Goal: Task Accomplishment & Management: Manage account settings

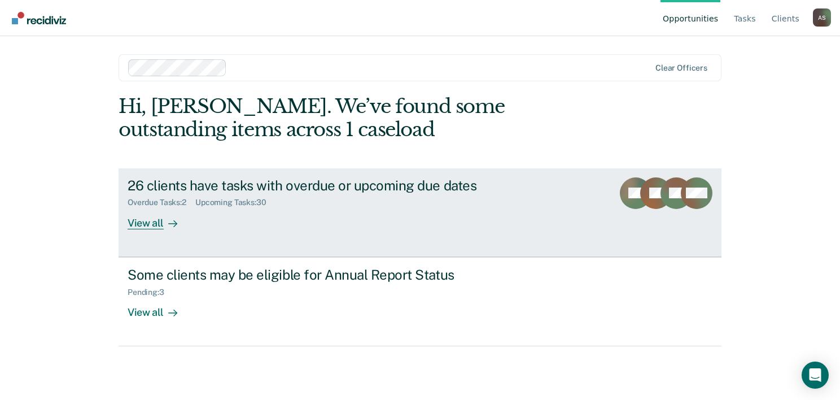
click at [435, 214] on div "26 clients have tasks with overdue or upcoming due dates Overdue Tasks : 2 Upco…" at bounding box center [339, 203] width 423 height 52
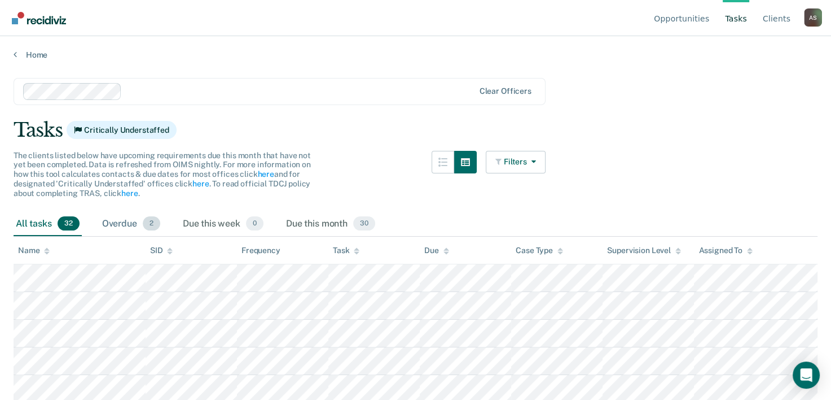
click at [124, 221] on div "Overdue 2" at bounding box center [131, 224] width 63 height 25
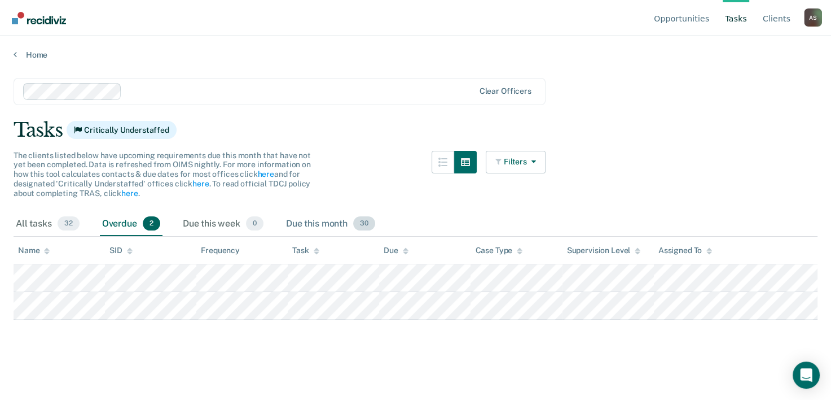
click at [318, 224] on div "Due this month 30" at bounding box center [331, 224] width 94 height 25
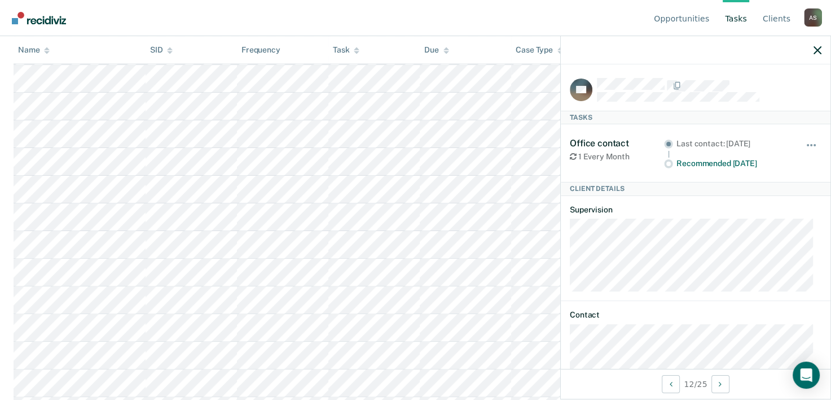
scroll to position [23, 0]
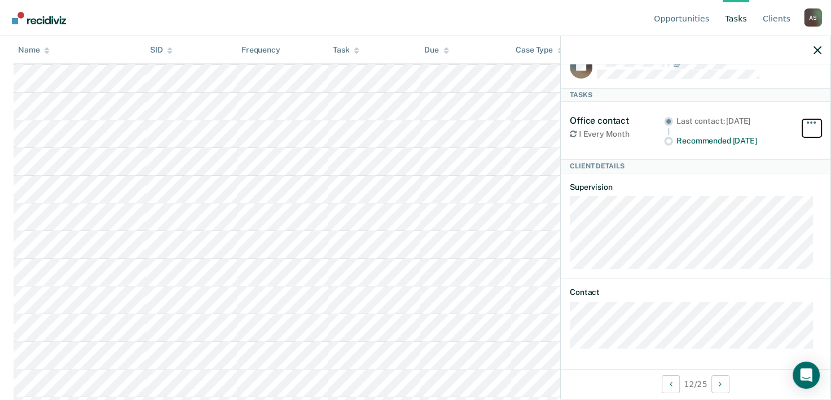
click at [803, 123] on button "button" at bounding box center [812, 128] width 19 height 18
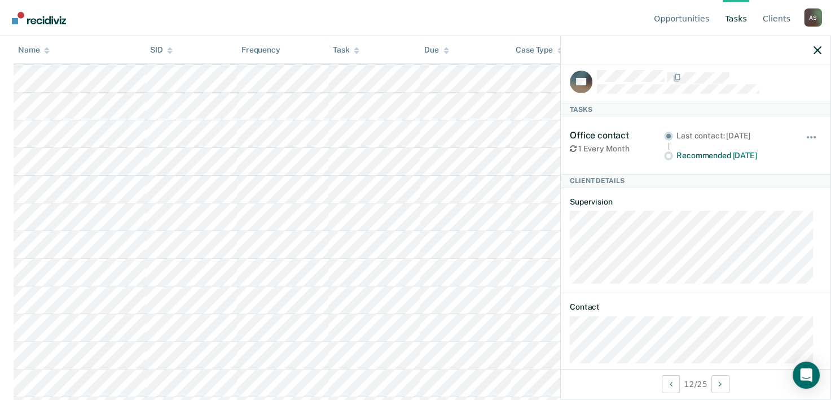
scroll to position [0, 0]
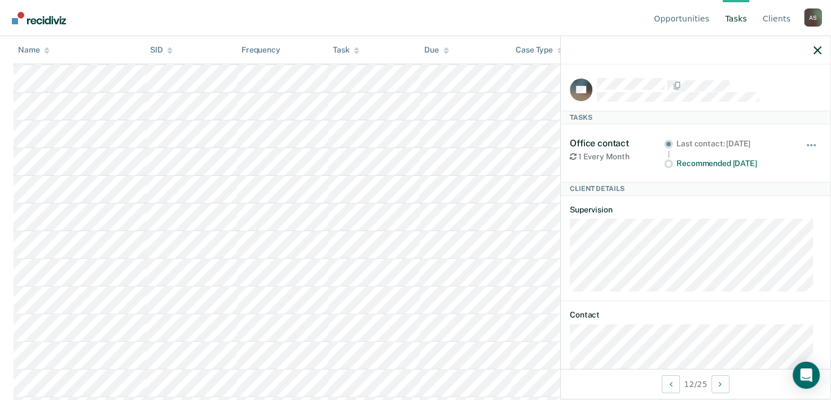
click at [807, 50] on div at bounding box center [696, 50] width 270 height 28
click at [817, 54] on div at bounding box center [696, 50] width 270 height 28
click at [817, 50] on icon "button" at bounding box center [818, 50] width 8 height 8
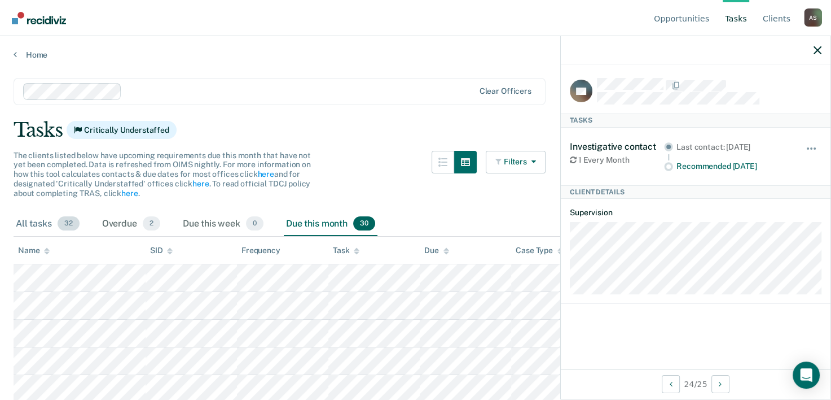
click at [36, 222] on div "All tasks 32" at bounding box center [48, 224] width 68 height 25
click at [818, 51] on icon "button" at bounding box center [818, 50] width 8 height 8
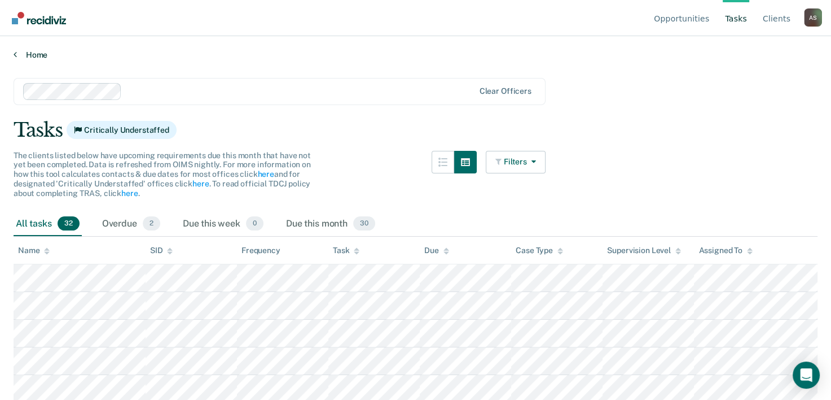
click at [20, 54] on link "Home" at bounding box center [416, 55] width 804 height 10
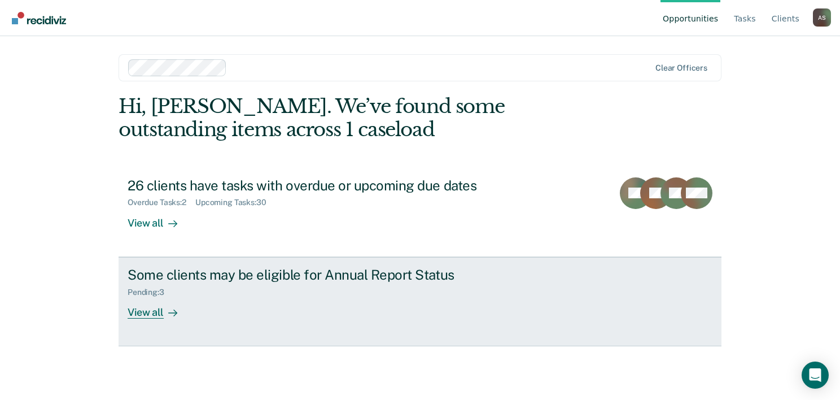
click at [218, 292] on div "Pending : 3" at bounding box center [326, 290] width 396 height 14
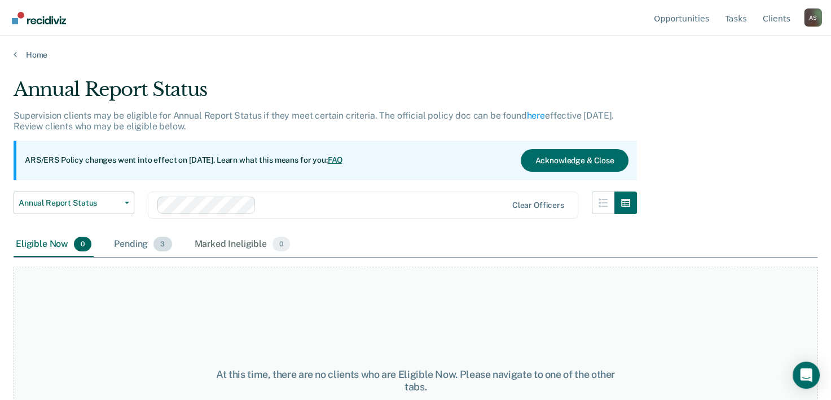
click at [143, 237] on div "Pending 3" at bounding box center [143, 244] width 62 height 25
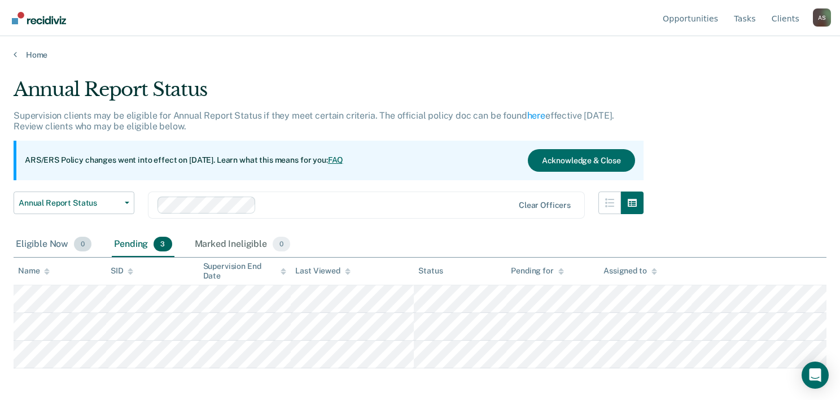
click at [46, 233] on div "Eligible Now 0" at bounding box center [54, 244] width 80 height 25
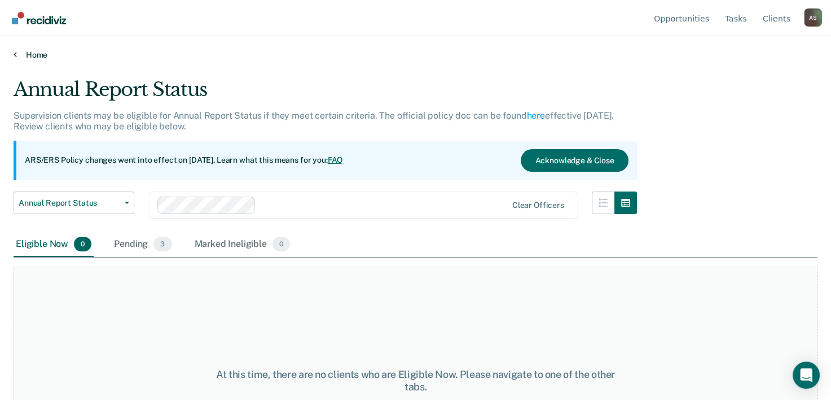
click at [17, 50] on link "Home" at bounding box center [416, 55] width 804 height 10
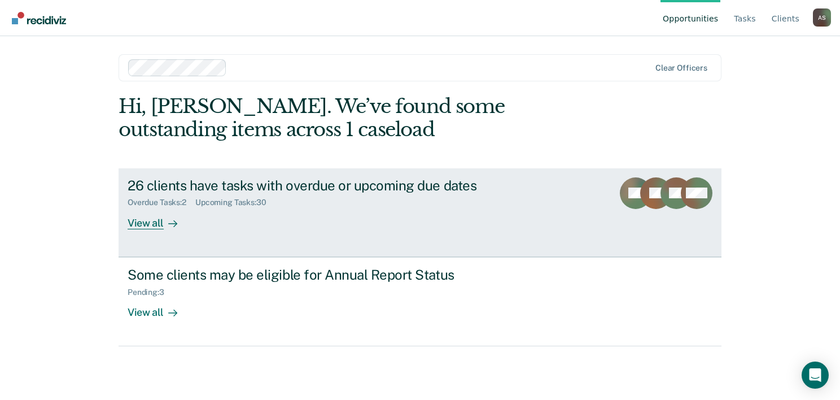
click at [224, 191] on div "26 clients have tasks with overdue or upcoming due dates" at bounding box center [326, 185] width 396 height 16
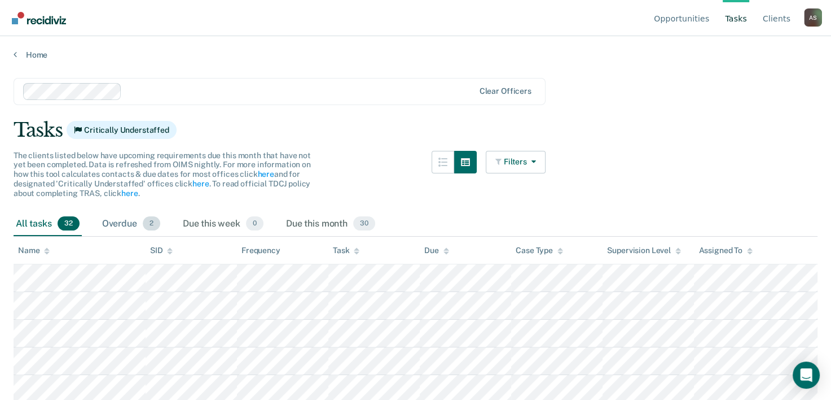
click at [154, 228] on span "2" at bounding box center [151, 223] width 17 height 15
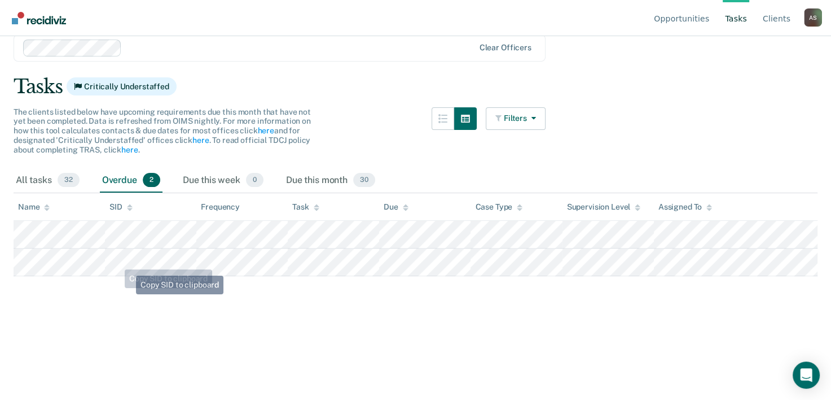
scroll to position [56, 0]
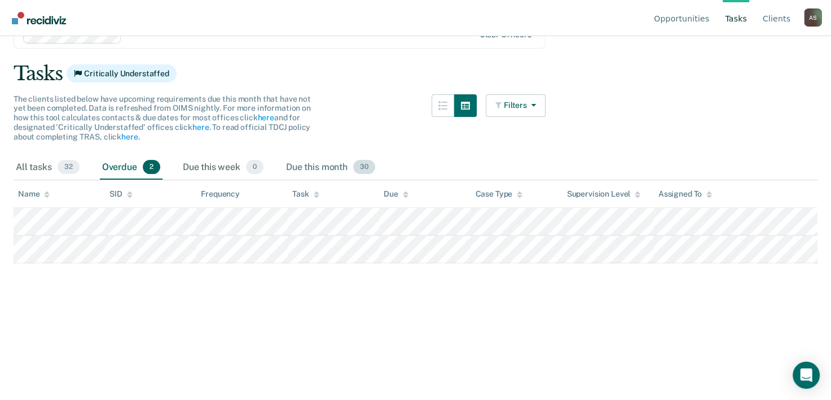
click at [332, 162] on div "Due this month 30" at bounding box center [331, 167] width 94 height 25
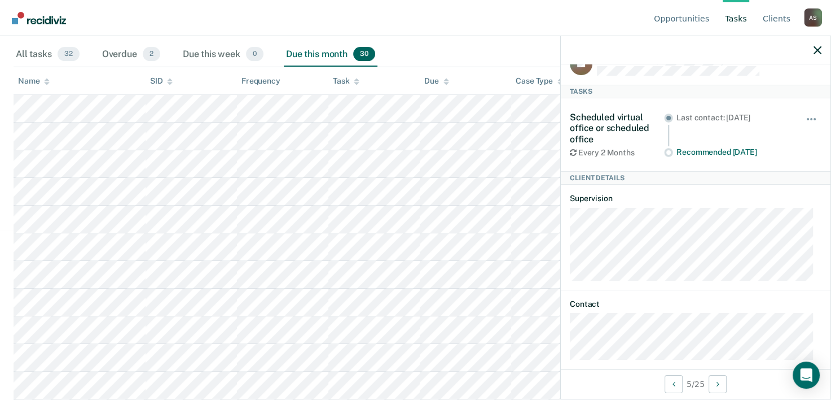
scroll to position [38, 0]
